Goal: Task Accomplishment & Management: Use online tool/utility

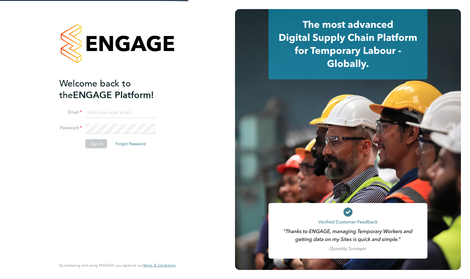
type input "[EMAIL_ADDRESS][DOMAIN_NAME]"
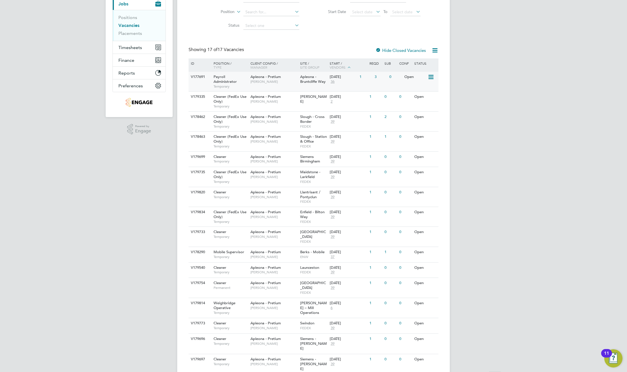
scroll to position [96, 0]
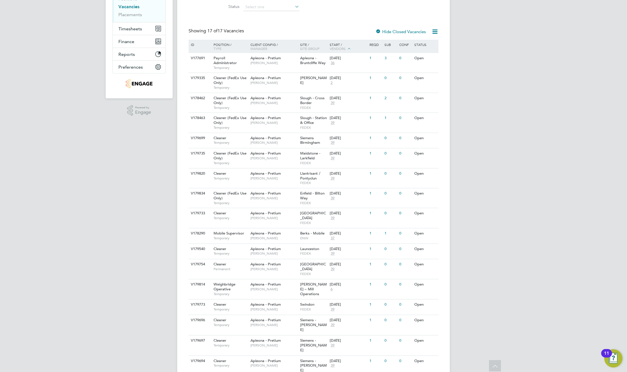
click at [431, 30] on icon at bounding box center [434, 31] width 7 height 7
click at [428, 43] on li "Download Vacancies Report" at bounding box center [409, 45] width 58 height 8
